Goal: Navigation & Orientation: Go to known website

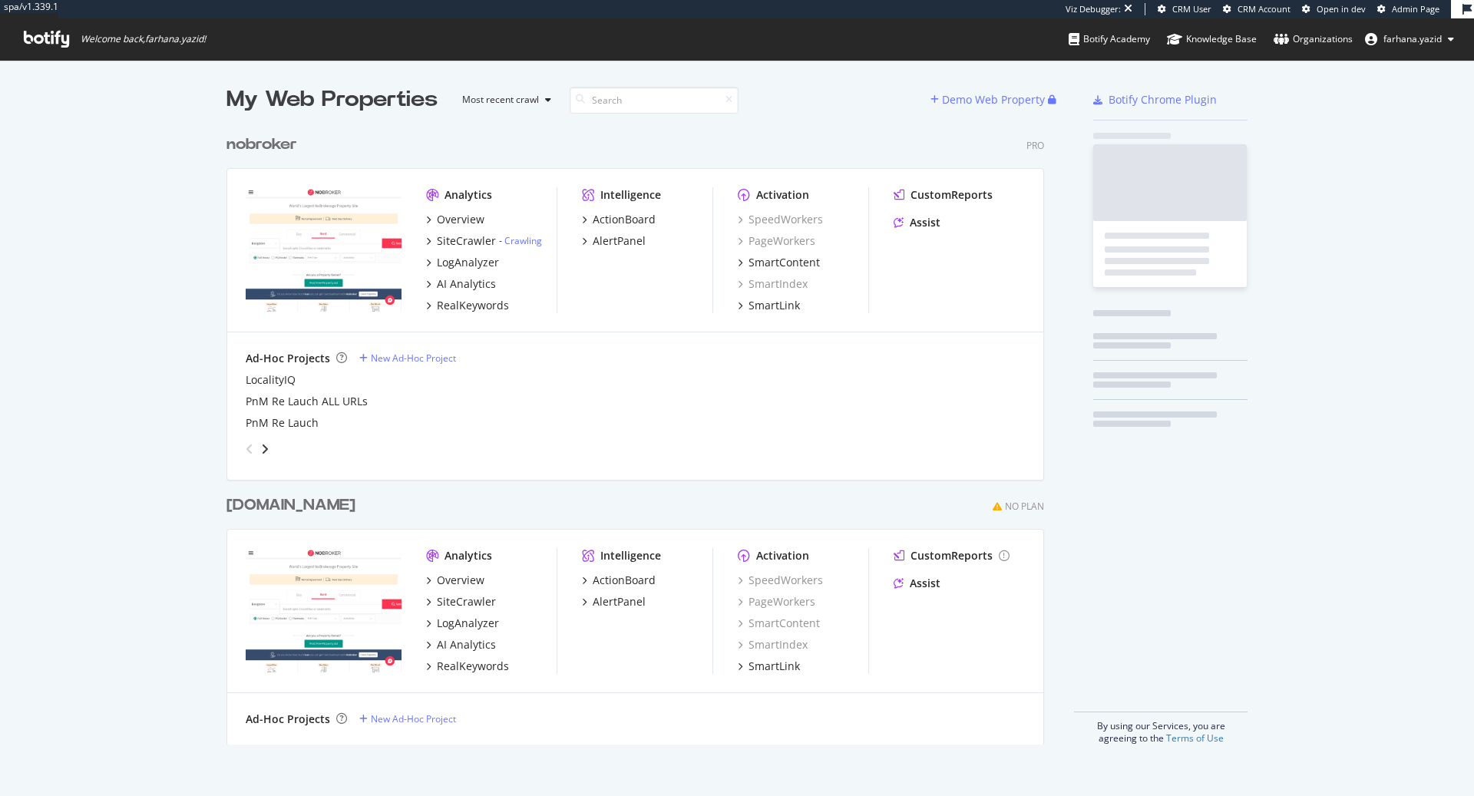
scroll to position [614, 814]
